Goal: Ask a question: Seek information or help from site administrators or community

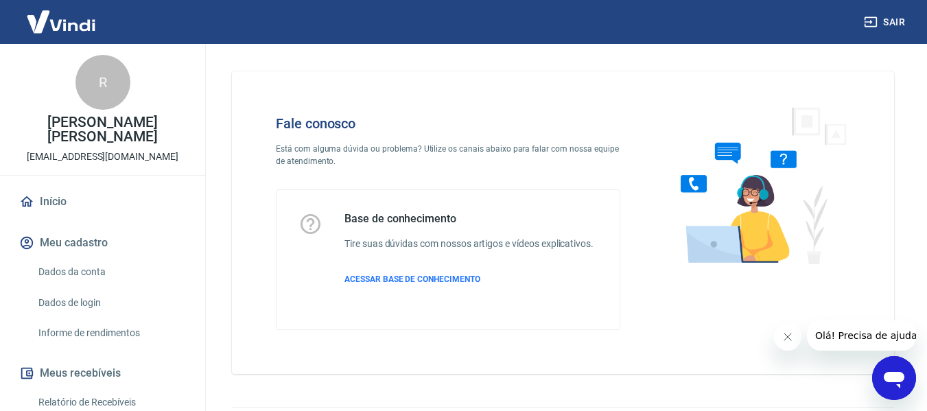
scroll to position [38, 0]
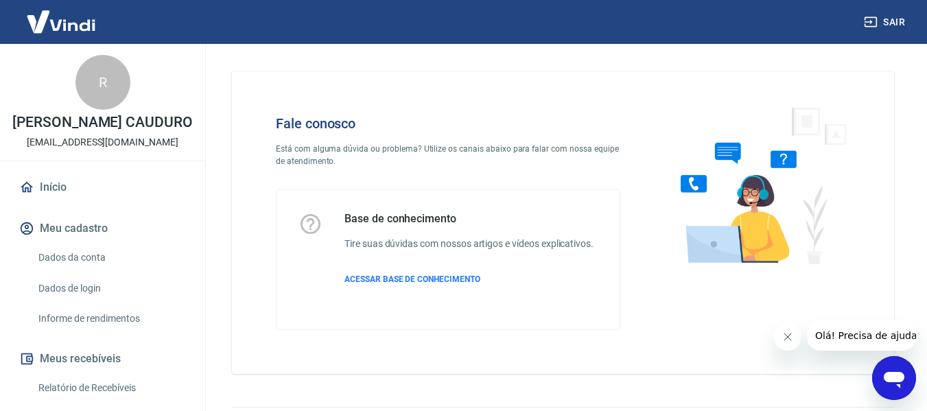
click at [892, 374] on icon "Abrir janela de mensagens" at bounding box center [894, 380] width 21 height 16
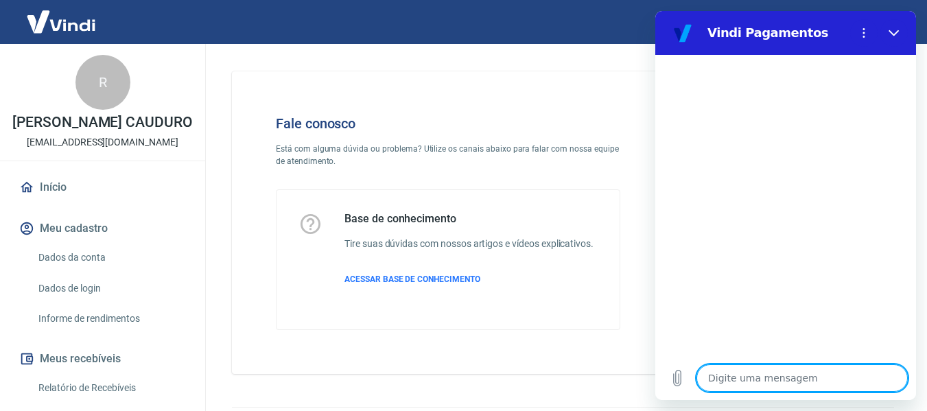
type textarea "B"
type textarea "x"
type textarea "Bo"
type textarea "x"
type textarea "Boa"
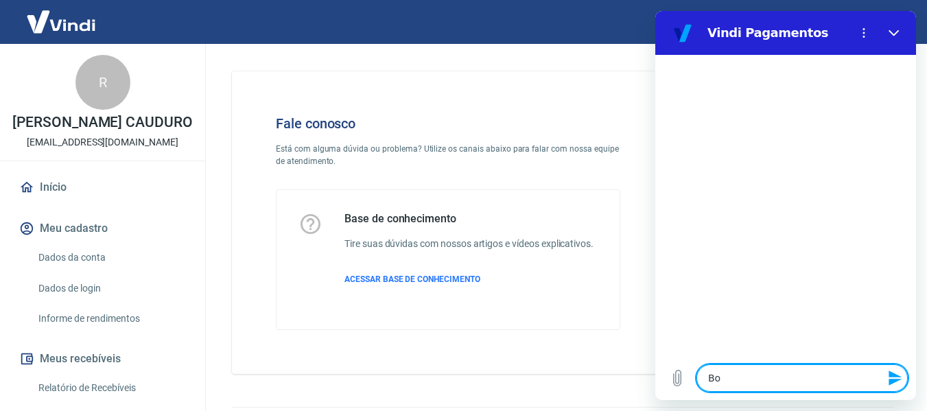
type textarea "x"
type textarea "Boa"
type textarea "x"
type textarea "Boa t"
type textarea "x"
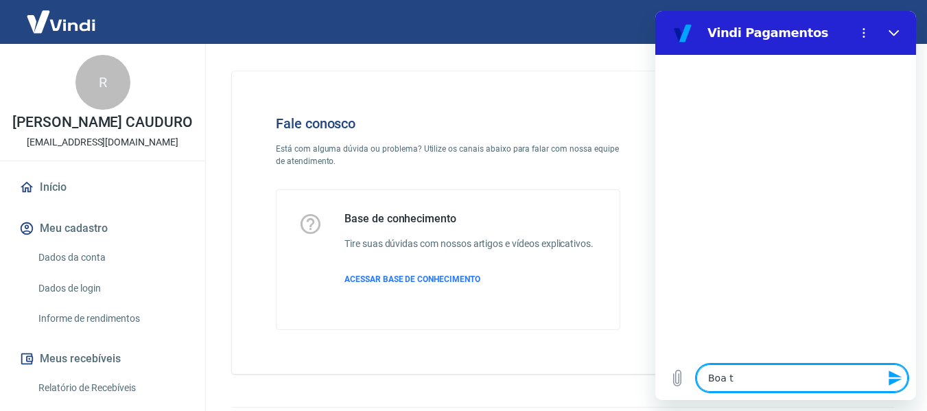
type textarea "Boa ta"
type textarea "x"
type textarea "Boa tar"
type textarea "x"
type textarea "Boa tarc"
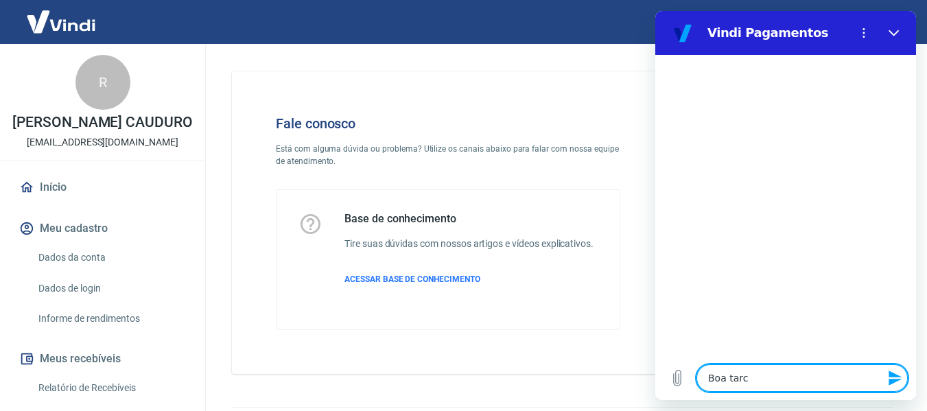
type textarea "x"
type textarea "Boa tarce"
type textarea "x"
type textarea "Boa tarc"
type textarea "x"
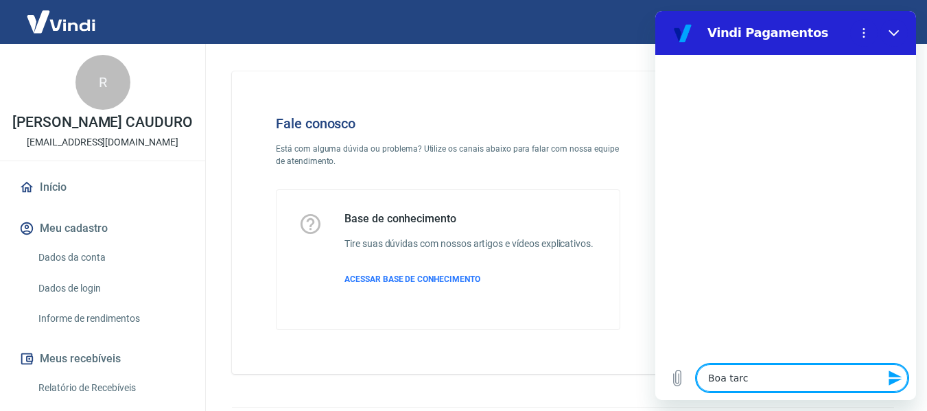
type textarea "Boa tar"
type textarea "x"
type textarea "Boa tard"
type textarea "x"
type textarea "Boa tarde"
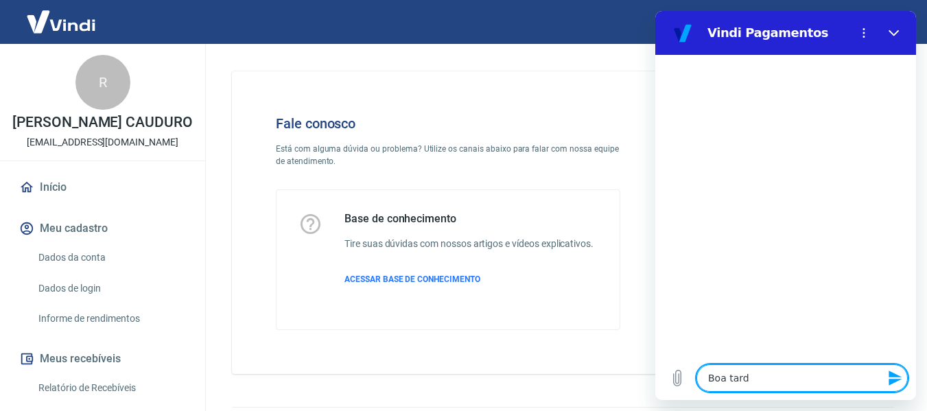
type textarea "x"
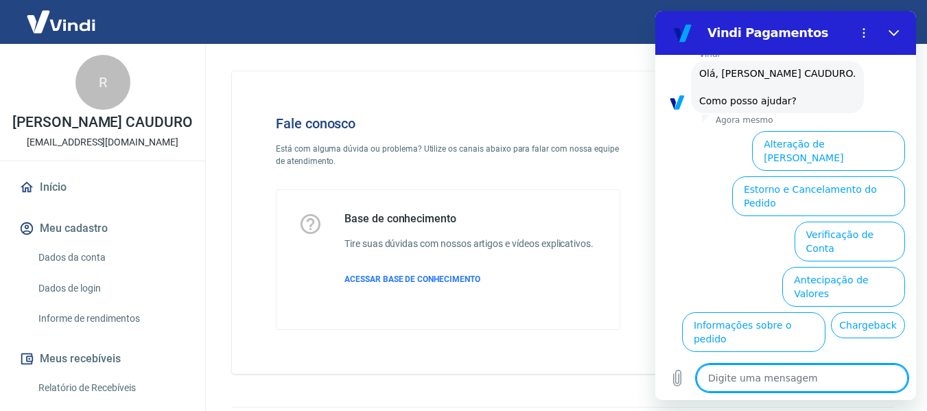
scroll to position [123, 0]
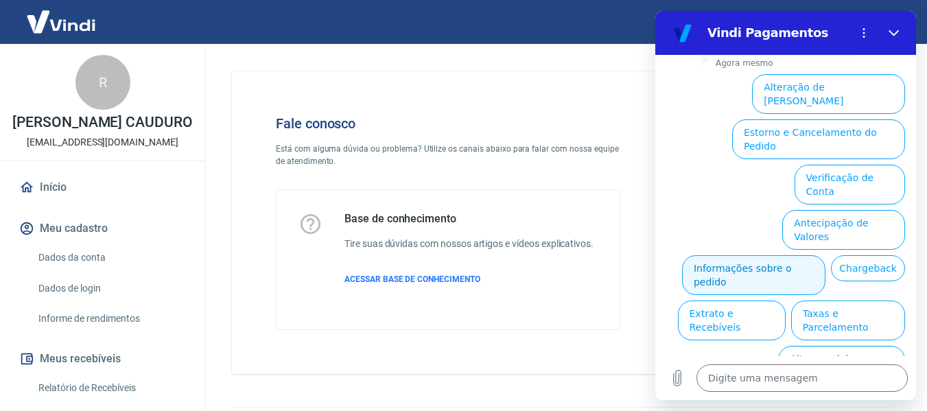
click at [825, 255] on button "Informações sobre o pedido" at bounding box center [753, 275] width 143 height 40
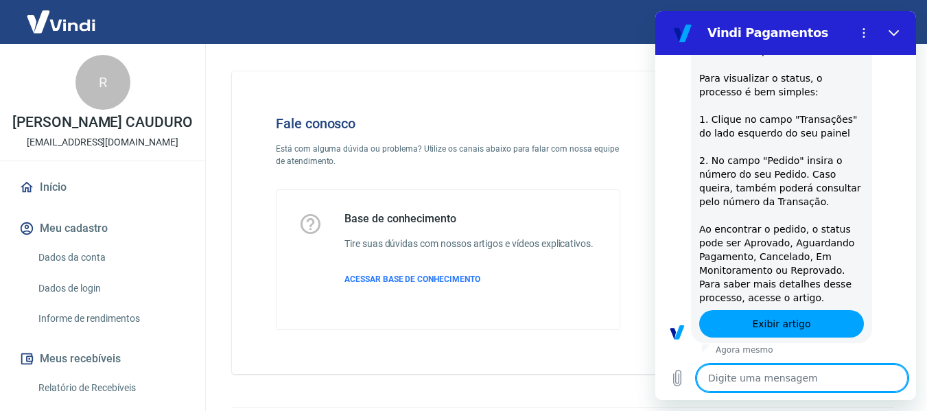
type textarea "x"
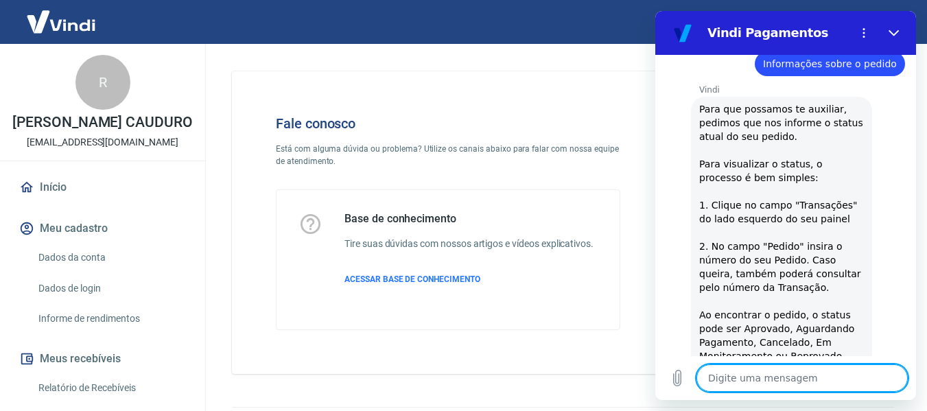
scroll to position [137, 0]
click at [792, 379] on textarea at bounding box center [801, 377] width 211 height 27
type textarea "8"
type textarea "x"
type textarea "85"
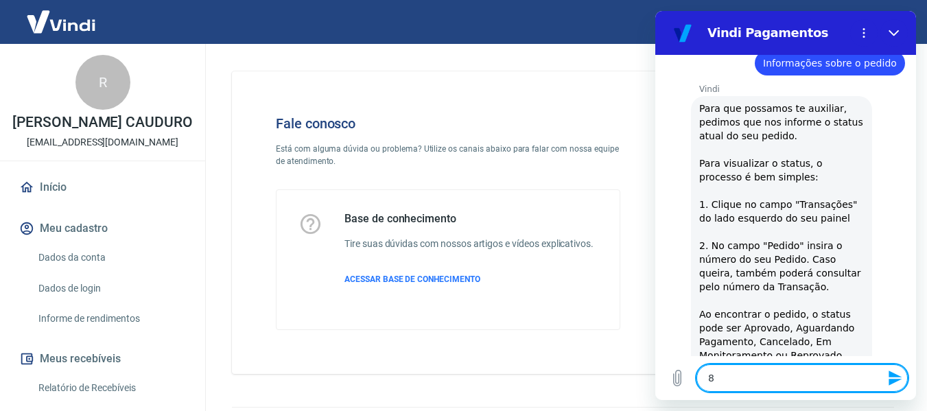
type textarea "x"
type textarea "858"
type textarea "x"
type textarea "8581"
type textarea "x"
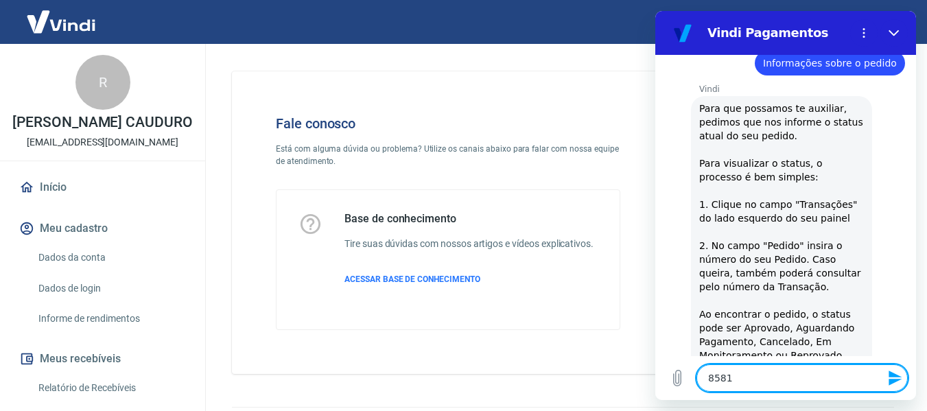
type textarea "85811"
type textarea "x"
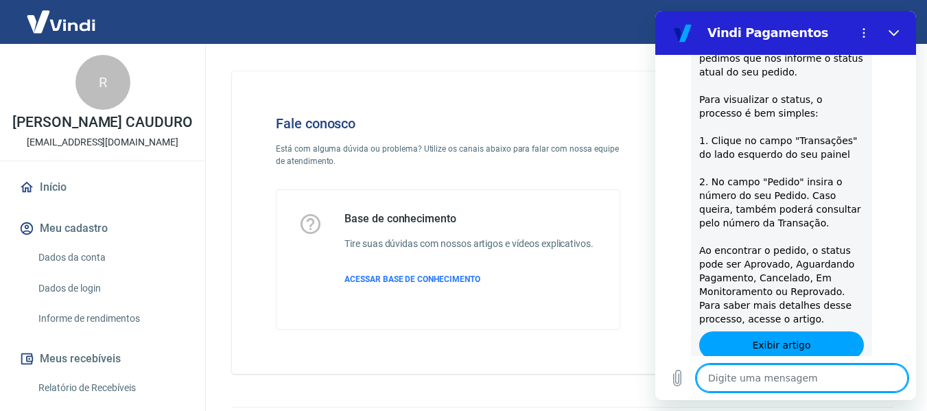
type textarea "x"
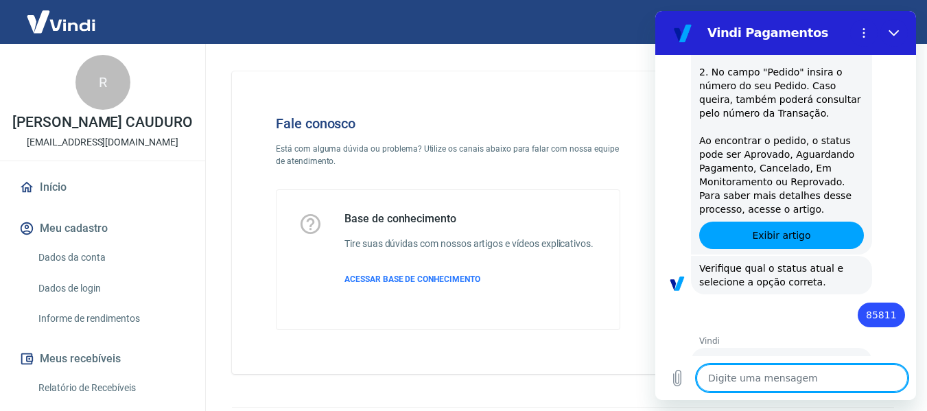
scroll to position [370, 0]
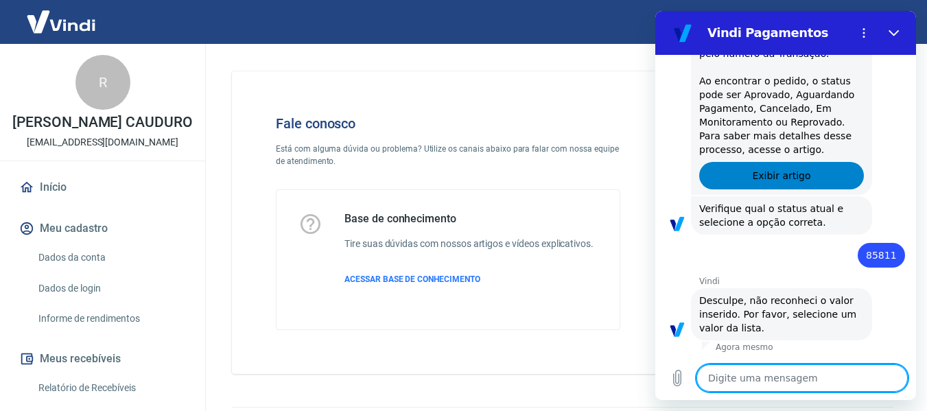
click at [783, 182] on span "Exibir artigo" at bounding box center [781, 175] width 58 height 16
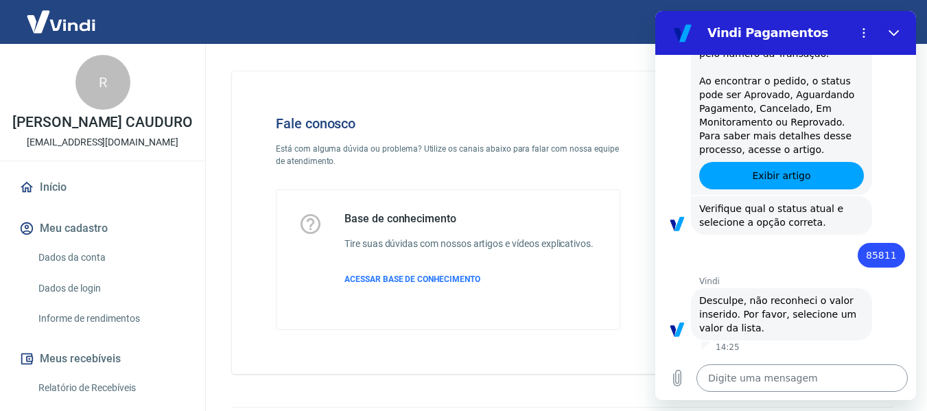
click at [796, 377] on textarea at bounding box center [801, 377] width 211 height 27
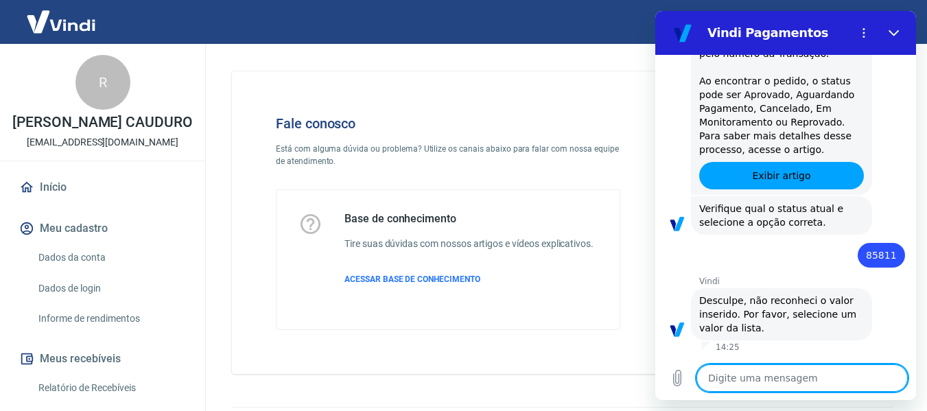
type textarea "p"
type textarea "x"
type textarea "o"
type textarea "x"
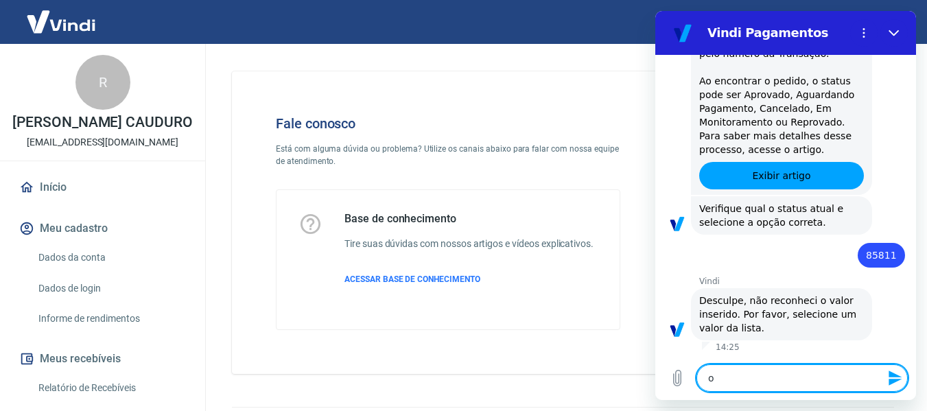
type textarea "ol"
type textarea "x"
type textarea "olá"
type textarea "x"
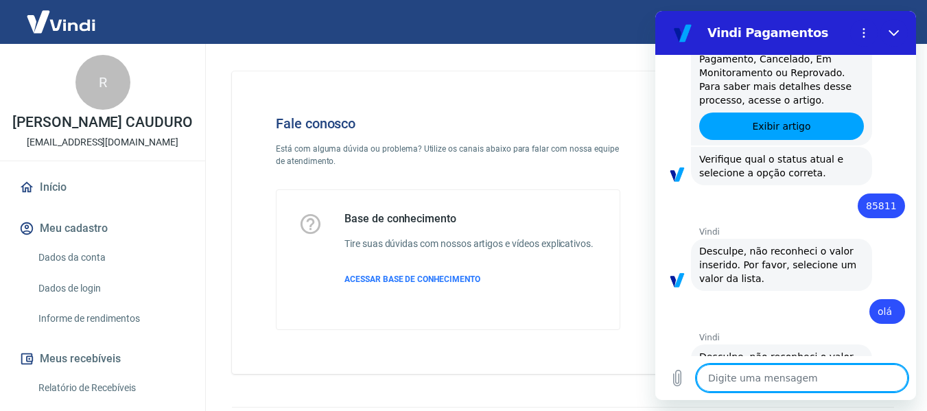
scroll to position [476, 0]
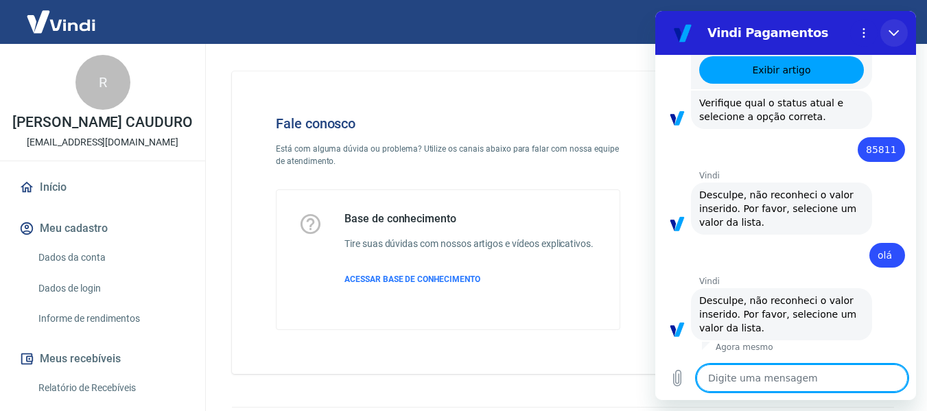
click at [900, 30] on button "Fechar" at bounding box center [893, 32] width 27 height 27
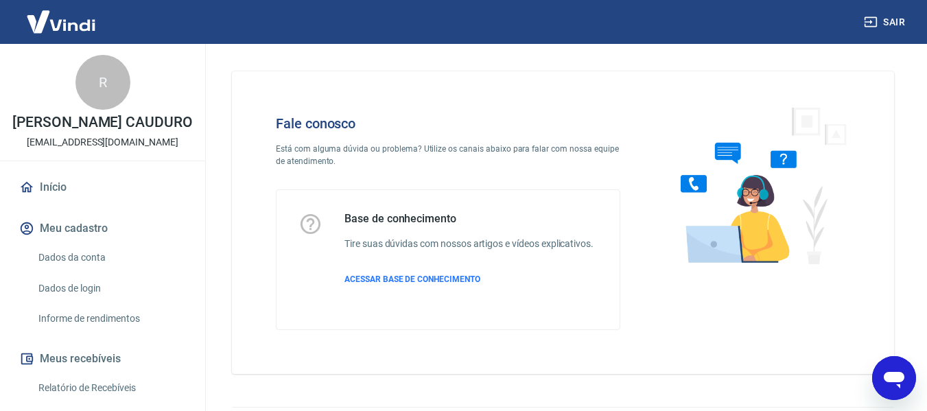
click at [899, 384] on icon "Abrir janela de mensagens" at bounding box center [894, 380] width 21 height 16
type textarea "x"
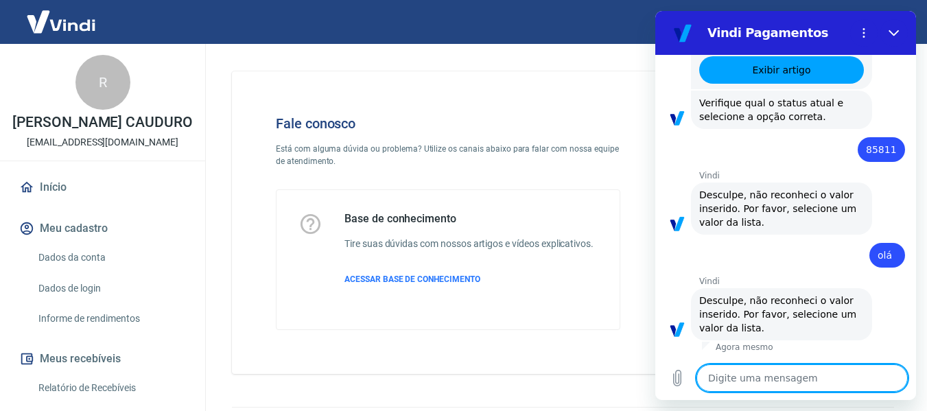
type textarea "r"
type textarea "x"
type textarea "re"
type textarea "x"
type textarea "rep"
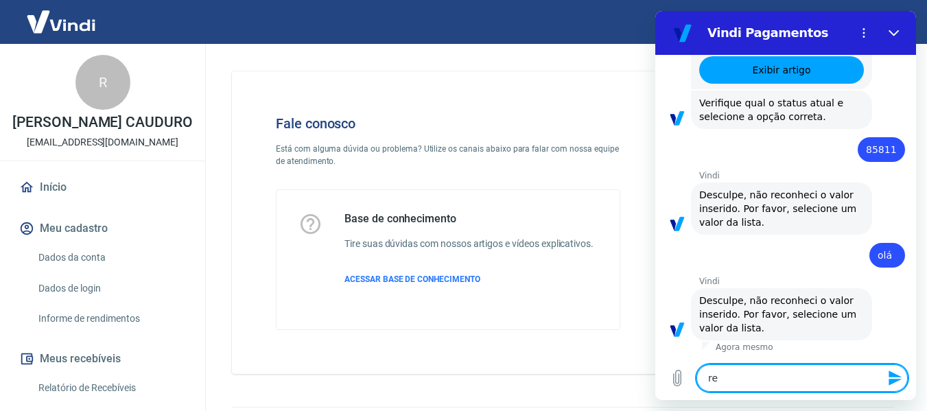
type textarea "x"
type textarea "repr"
type textarea "x"
type textarea "repro"
type textarea "x"
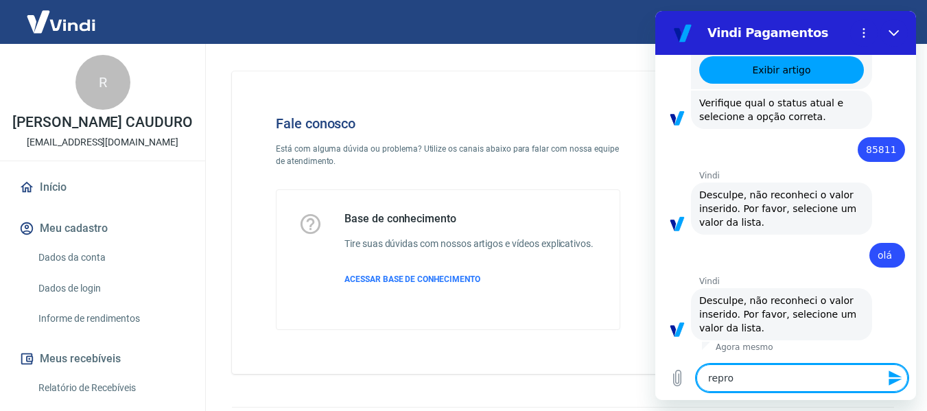
type textarea "reprov"
type textarea "x"
type textarea "reprova"
type textarea "x"
type textarea "reprovaf"
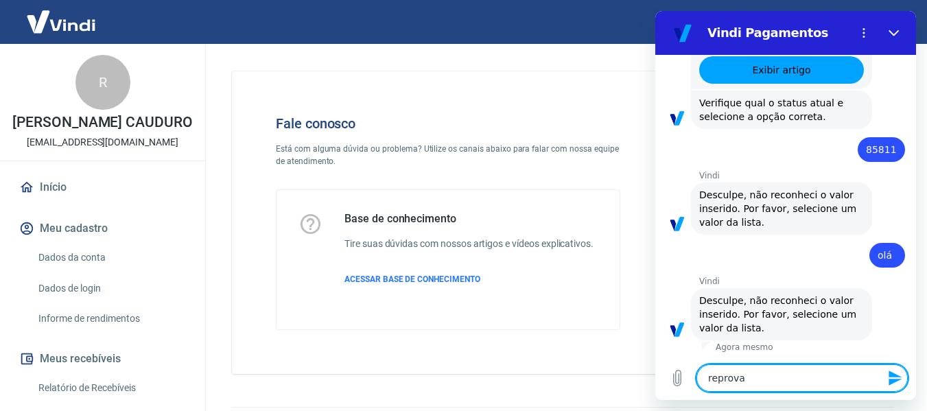
type textarea "x"
type textarea "reprovafo"
type textarea "x"
type textarea "reprovaf"
type textarea "x"
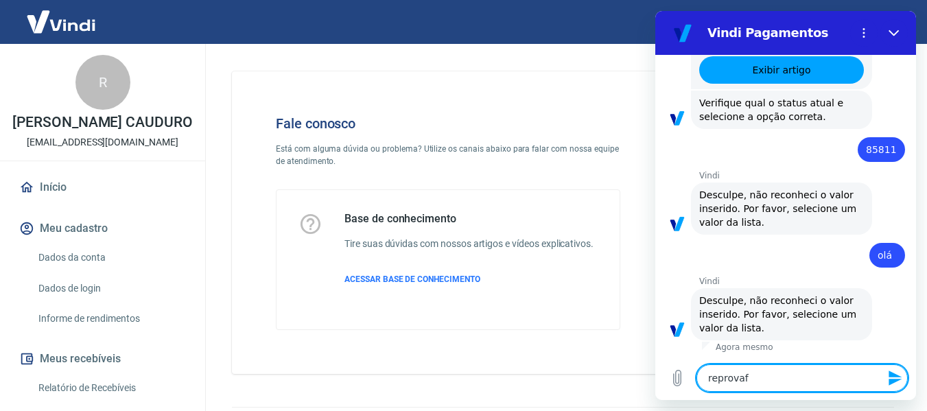
type textarea "reprova"
type textarea "x"
type textarea "reprovad"
type textarea "x"
type textarea "reprovado"
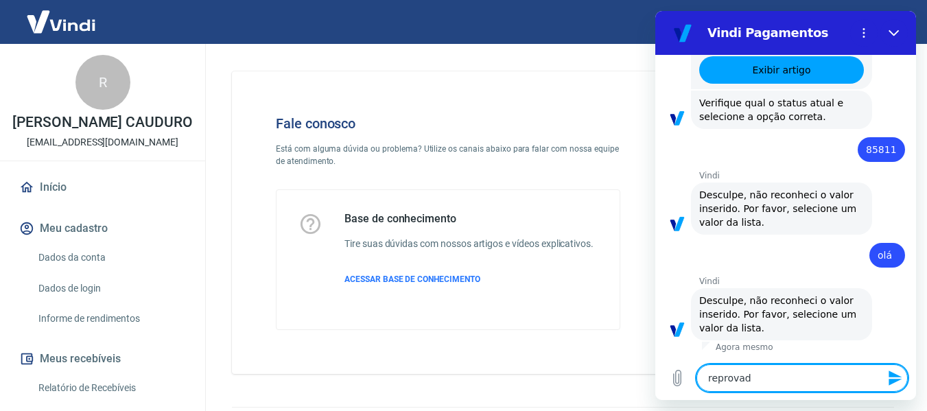
type textarea "x"
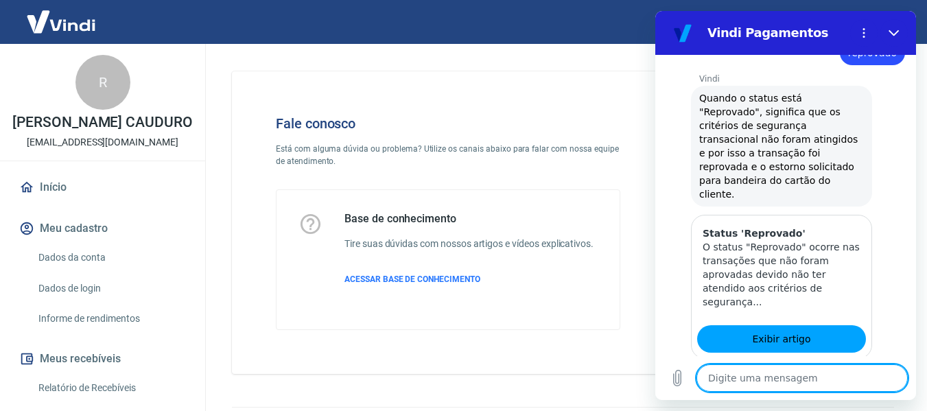
scroll to position [808, 0]
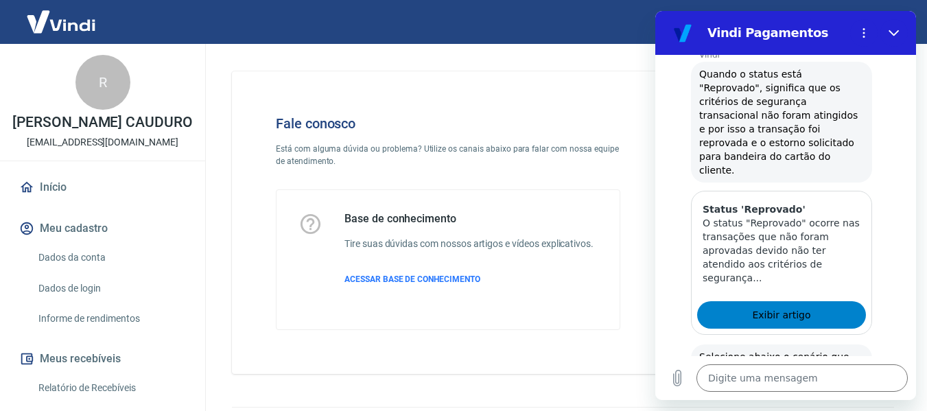
click at [751, 301] on link "Exibir artigo" at bounding box center [781, 314] width 169 height 27
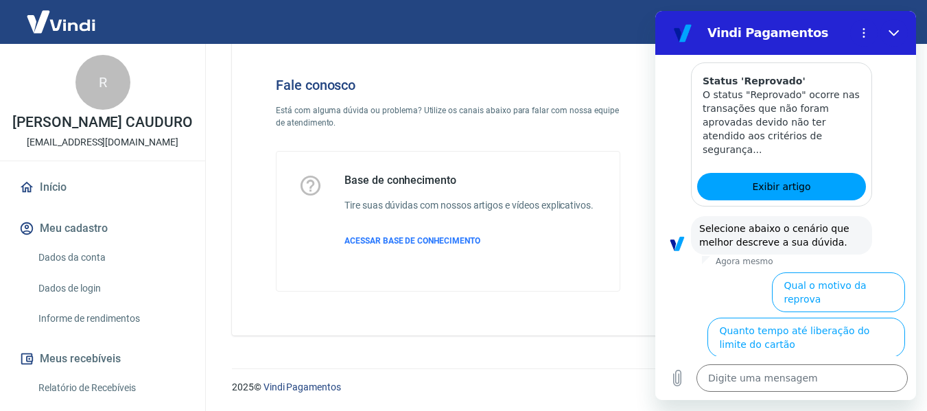
scroll to position [945, 0]
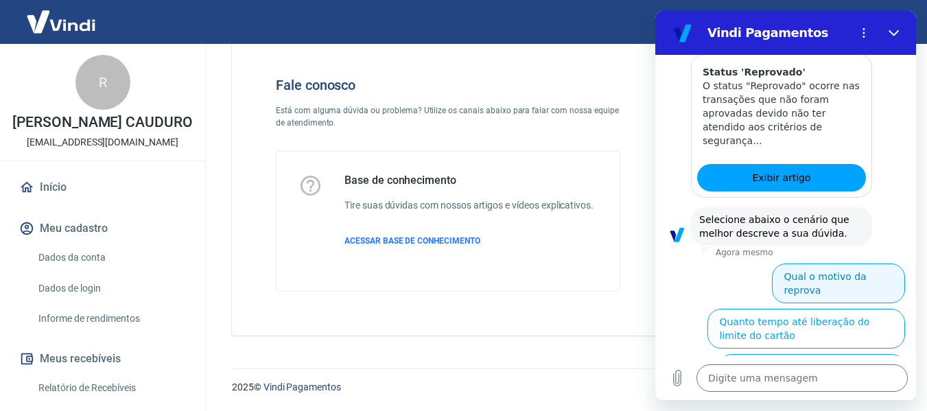
click at [868, 263] on button "Qual o motivo da reprova" at bounding box center [838, 283] width 133 height 40
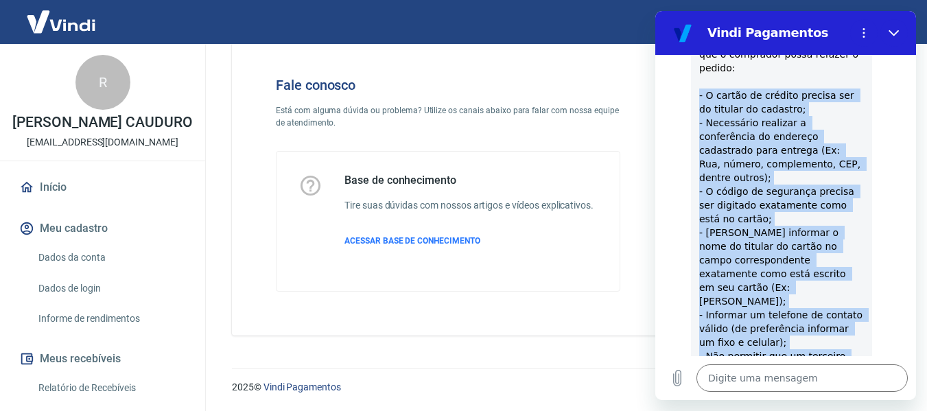
scroll to position [1398, 0]
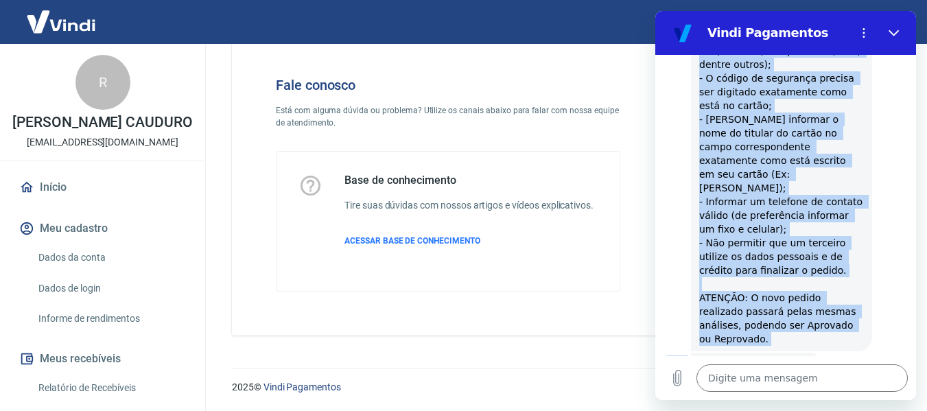
drag, startPoint x: 699, startPoint y: 143, endPoint x: 786, endPoint y: 269, distance: 153.4
click at [786, 269] on div "Vindi diz: Por questões de segurança operacional, os motivos da reprova são int…" at bounding box center [781, 98] width 181 height 505
copy span "- O cartão de crédito precisa ser do titular do cadastro; - Necessário realizar…"
click at [828, 395] on button "Sim" at bounding box center [838, 408] width 40 height 26
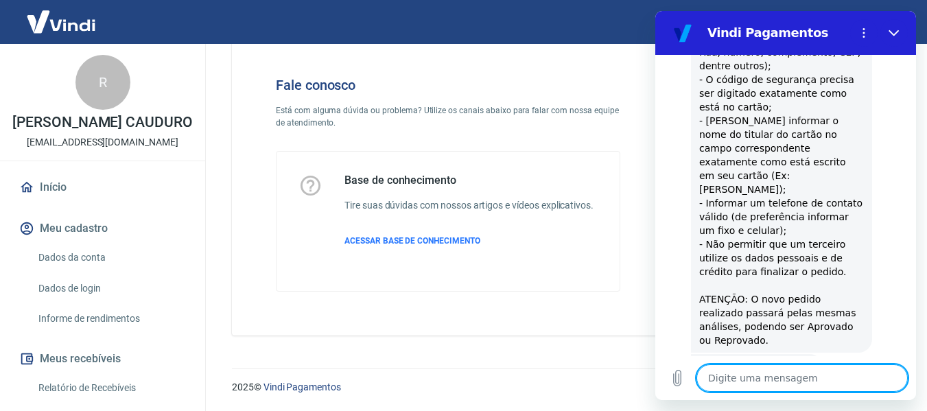
scroll to position [1399, 0]
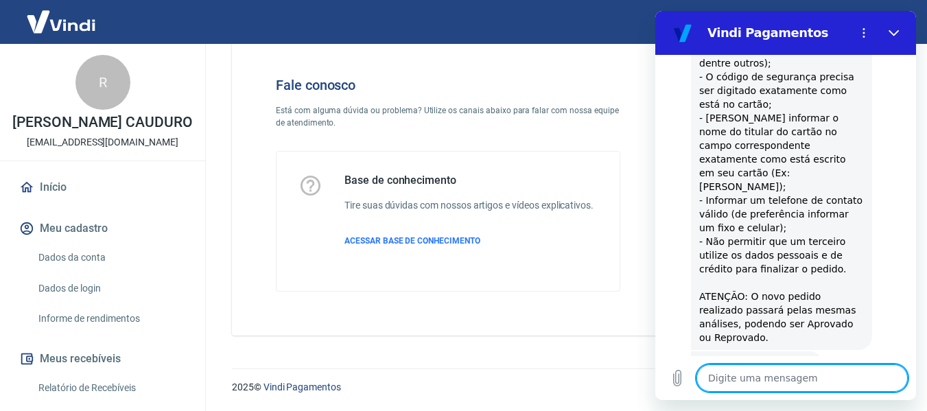
type textarea "x"
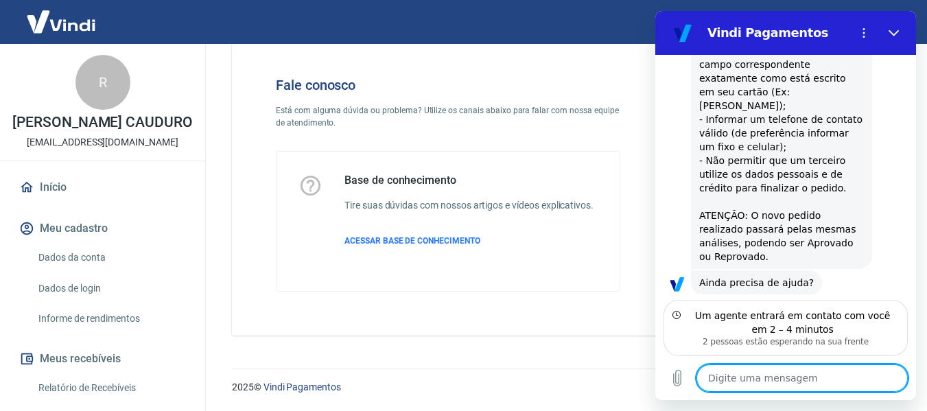
scroll to position [1509, 0]
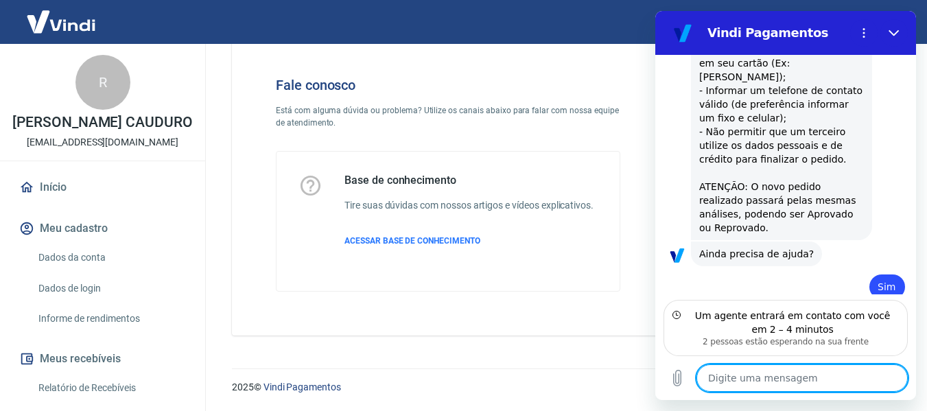
click at [761, 371] on textarea at bounding box center [801, 377] width 211 height 27
type textarea "E"
type textarea "x"
type textarea "En"
type textarea "x"
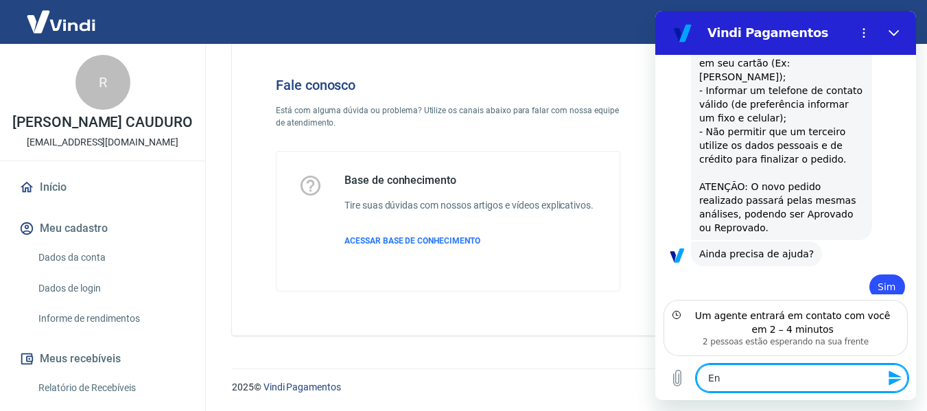
type textarea "Ent"
type textarea "x"
type textarea "Ente"
type textarea "x"
type textarea "Enten"
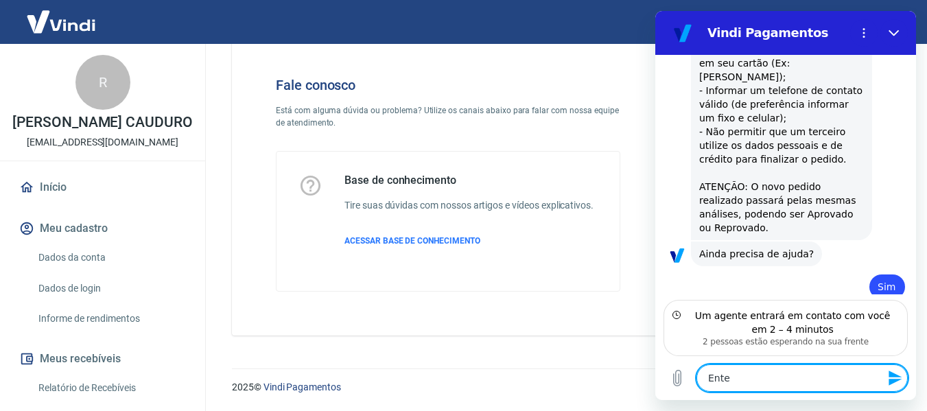
type textarea "x"
type textarea "Entend"
type textarea "x"
type textarea "Entendi"
type textarea "x"
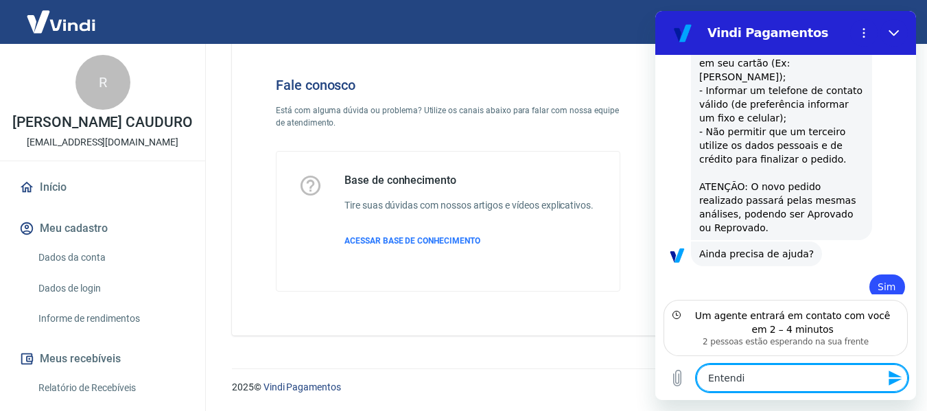
type textarea "Entendid"
type textarea "x"
type textarea "Entendido"
type textarea "x"
type textarea "Entendido"
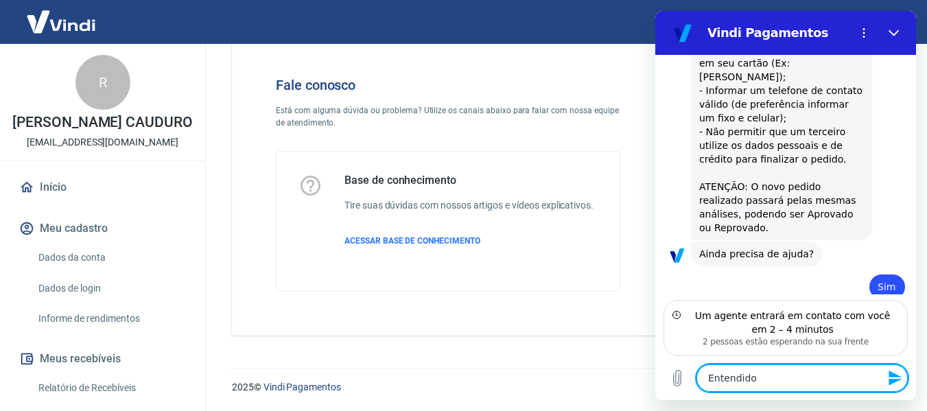
type textarea "x"
type textarea "Entendido o"
type textarea "x"
type textarea "Entendido ob"
type textarea "x"
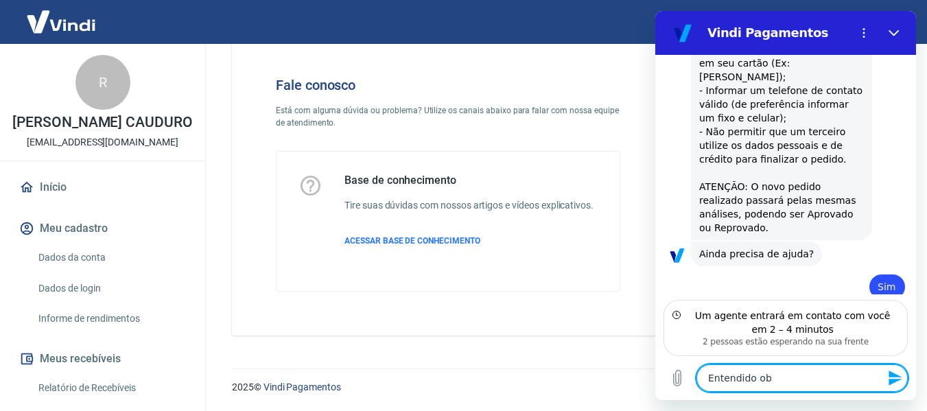
type textarea "Entendido obr"
type textarea "x"
type textarea "Entendido obri"
type textarea "x"
type textarea "Entendido obrig"
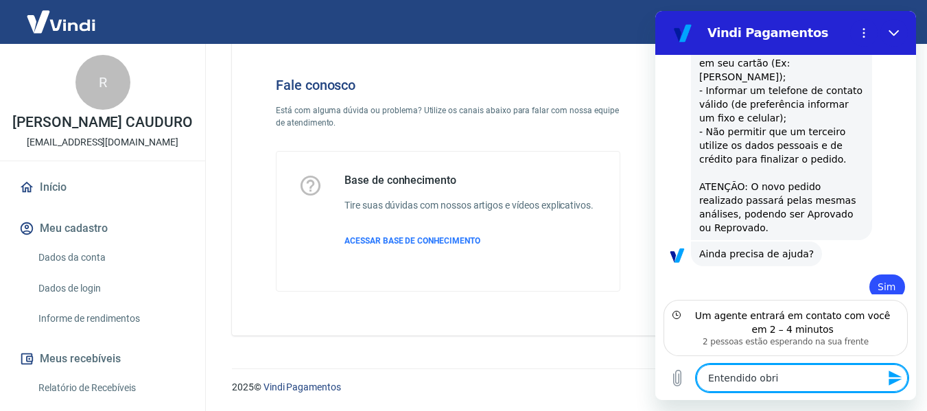
type textarea "x"
type textarea "Entendido obriga"
type textarea "x"
type textarea "Entendido obrigad"
type textarea "x"
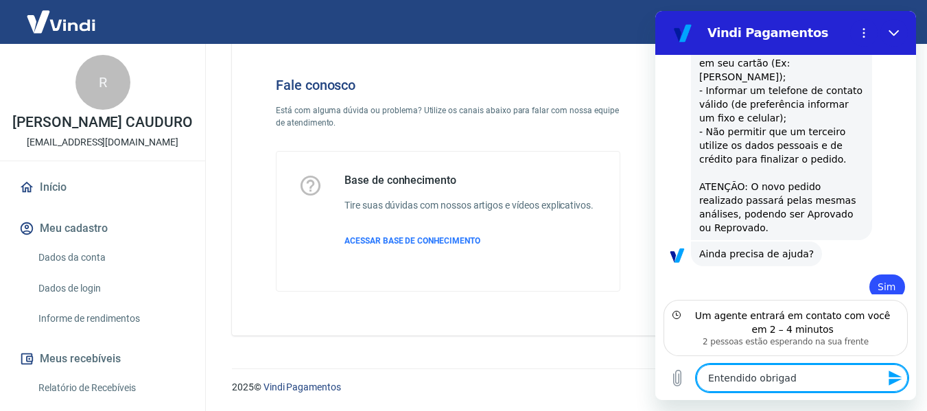
type textarea "Entendido obrigada"
type textarea "x"
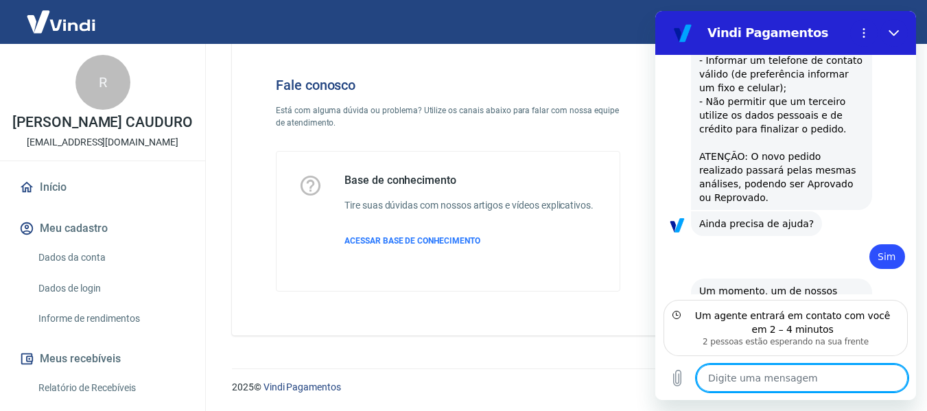
scroll to position [1542, 0]
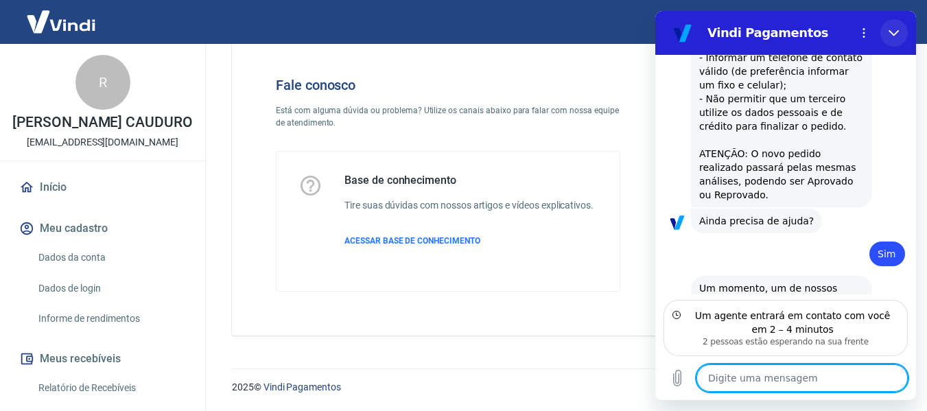
click at [897, 36] on icon "Fechar" at bounding box center [893, 32] width 11 height 11
type textarea "x"
